Goal: Transaction & Acquisition: Obtain resource

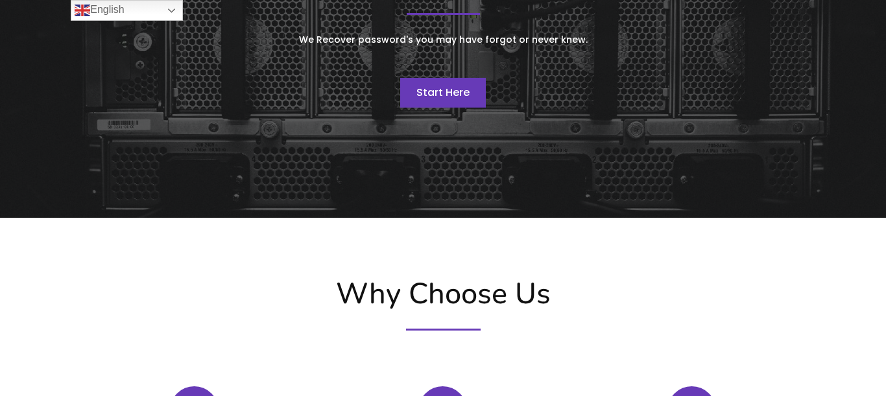
scroll to position [179, 0]
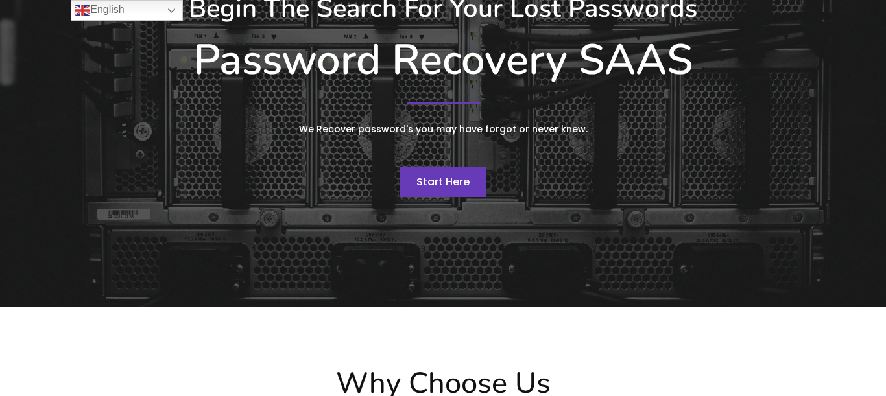
click at [440, 185] on span "Start Here" at bounding box center [442, 181] width 53 height 15
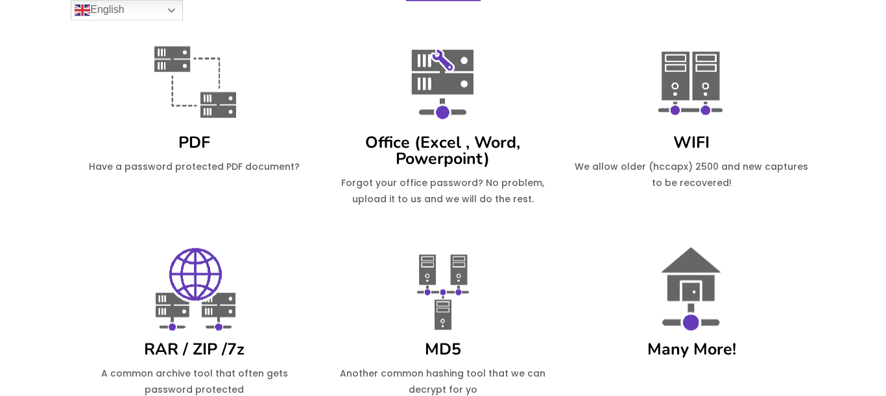
scroll to position [992, 0]
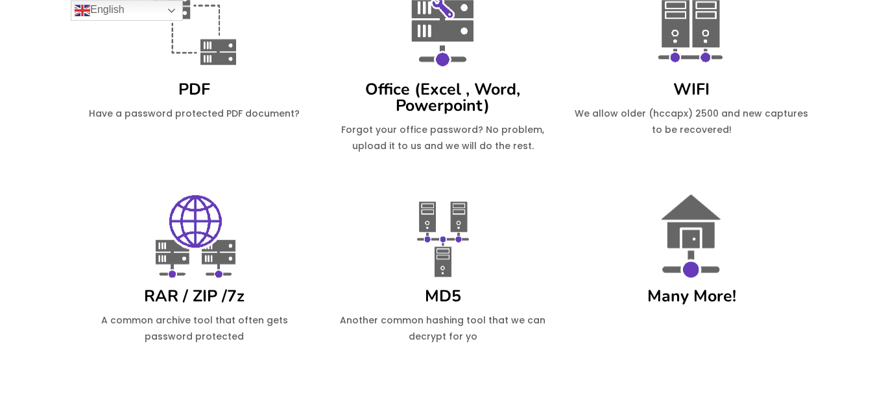
click at [693, 31] on img at bounding box center [691, 29] width 97 height 97
drag, startPoint x: 695, startPoint y: 60, endPoint x: 689, endPoint y: 85, distance: 25.2
click at [694, 61] on img at bounding box center [691, 29] width 97 height 97
click at [687, 106] on p "We allow older (hccapx) 2500 and new captures to be recovered!" at bounding box center [691, 122] width 235 height 32
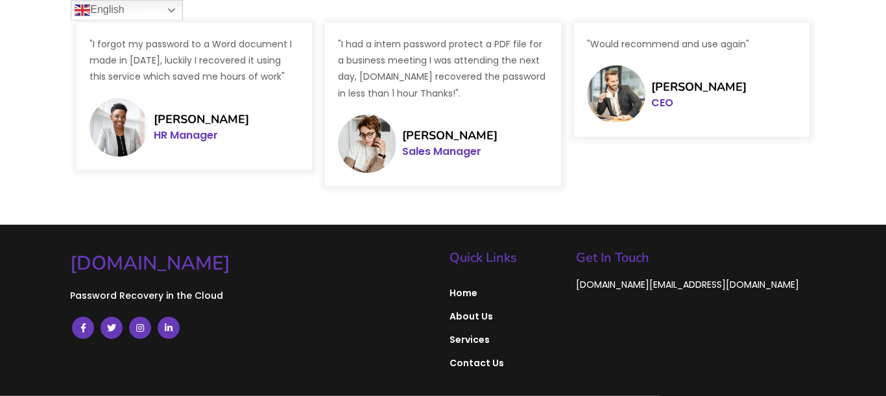
scroll to position [2245, 0]
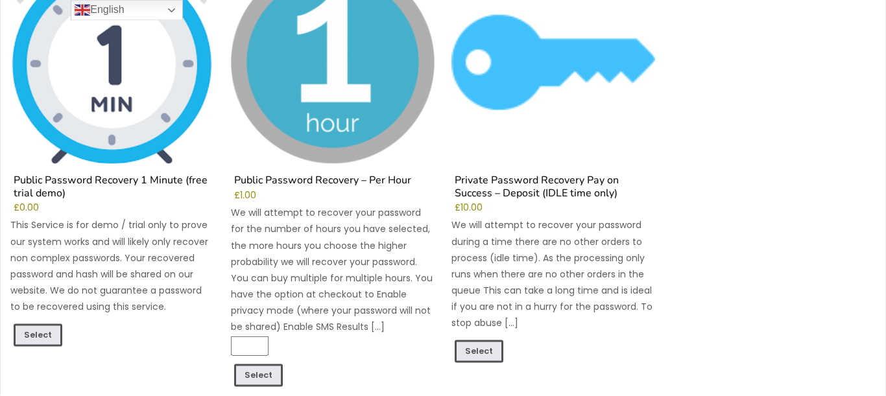
scroll to position [269, 0]
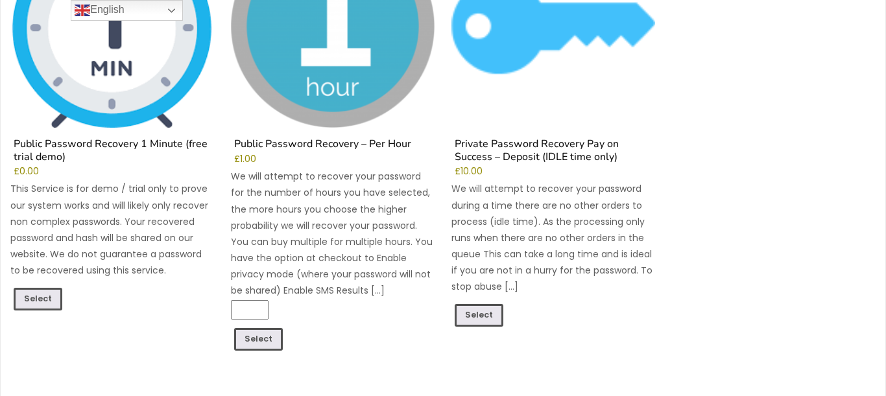
click at [128, 151] on h2 "Public Password Recovery 1 Minute (free trial demo)" at bounding box center [111, 152] width 203 height 28
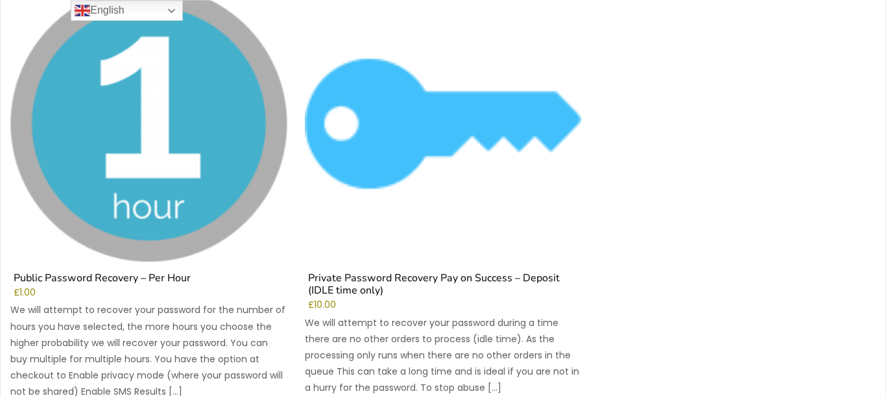
scroll to position [985, 0]
